Goal: Check status: Check status

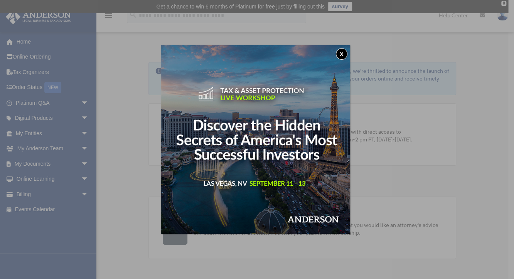
click at [344, 53] on button "x" at bounding box center [342, 54] width 12 height 12
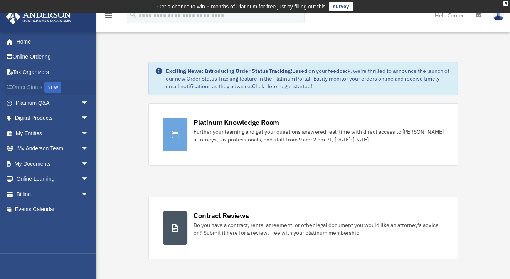
click at [39, 84] on link "Order Status NEW" at bounding box center [52, 88] width 95 height 16
click at [54, 89] on div "NEW" at bounding box center [52, 88] width 17 height 12
click at [30, 101] on link "Platinum Q&A arrow_drop_down" at bounding box center [52, 102] width 95 height 15
click at [81, 103] on span "arrow_drop_down" at bounding box center [88, 103] width 15 height 16
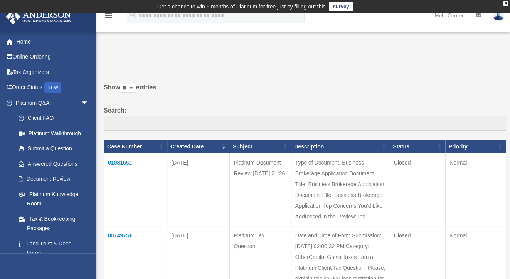
click at [118, 161] on td "01081652" at bounding box center [135, 189] width 63 height 73
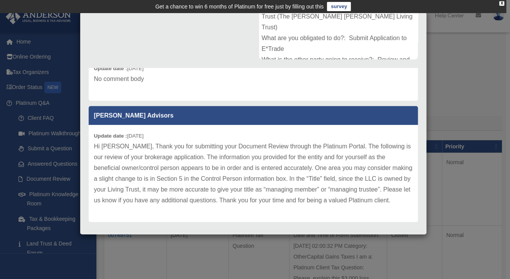
scroll to position [190, 0]
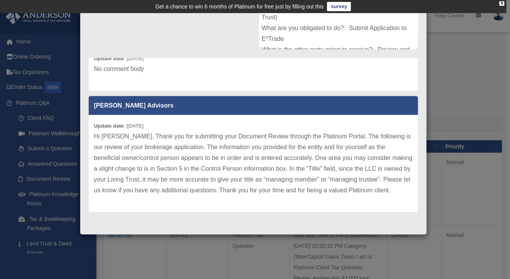
click at [213, 158] on p "Hi [PERSON_NAME], Thank you for submitting your Document Review through the Pla…" at bounding box center [253, 163] width 318 height 65
click at [239, 205] on div "Update date : [DATE] Hi [PERSON_NAME], Thank you for submitting your Document R…" at bounding box center [253, 163] width 329 height 97
click at [195, 186] on p "Hi [PERSON_NAME], Thank you for submitting your Document Review through the Pla…" at bounding box center [253, 163] width 318 height 65
click at [228, 193] on p "Hi [PERSON_NAME], Thank you for submitting your Document Review through the Pla…" at bounding box center [253, 163] width 318 height 65
